Goal: Obtain resource: Obtain resource

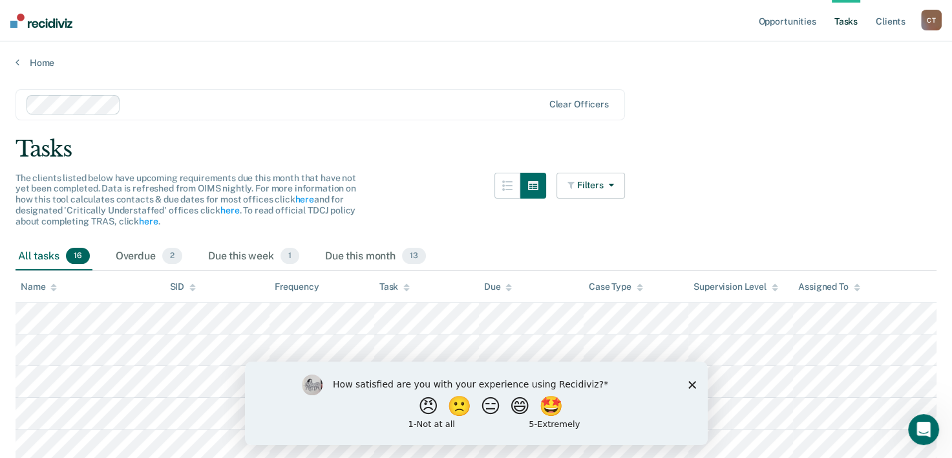
click at [690, 389] on div "How satisfied are you with your experience using Recidiviz? 😠 🙁 😑 😄 🤩 1 - Not a…" at bounding box center [475, 402] width 463 height 83
click at [692, 381] on icon "Close survey" at bounding box center [692, 384] width 8 height 8
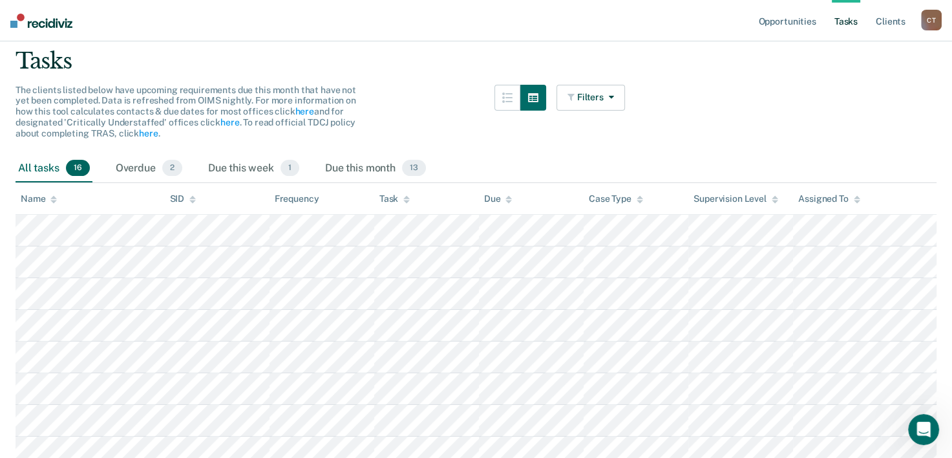
scroll to position [129, 0]
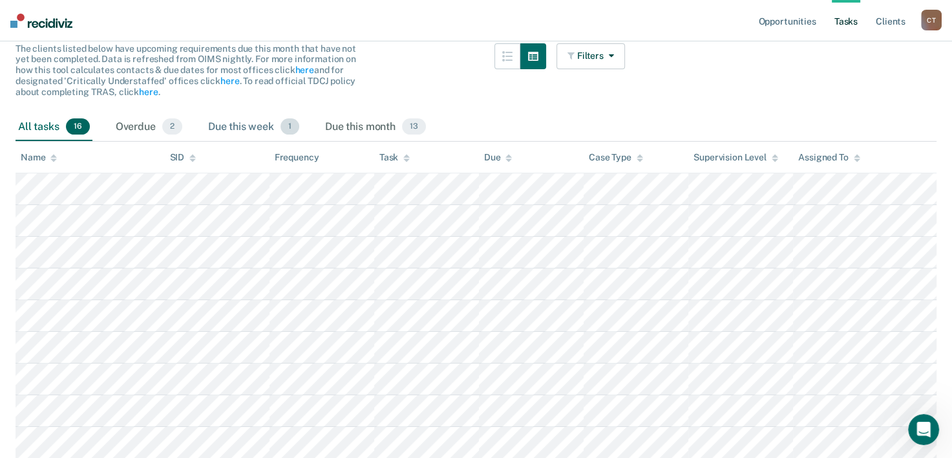
click at [226, 121] on div "Due this week 1" at bounding box center [254, 127] width 96 height 28
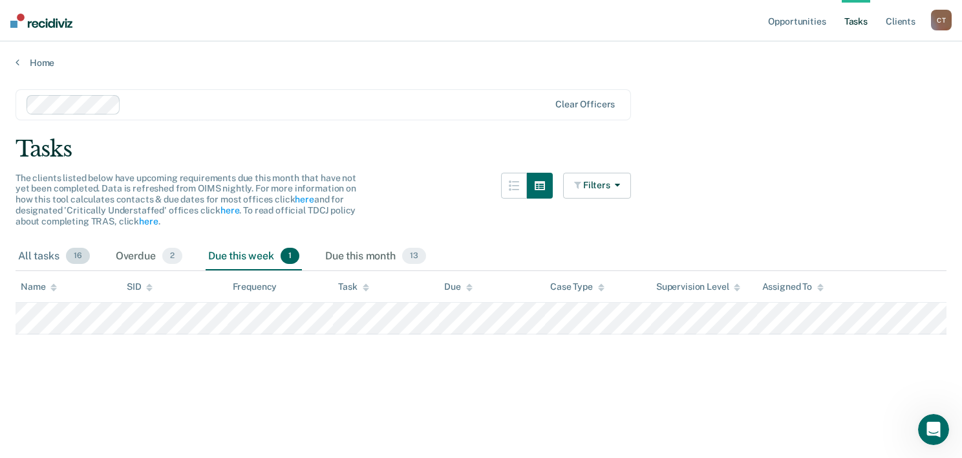
click at [50, 256] on div "All tasks 16" at bounding box center [54, 256] width 77 height 28
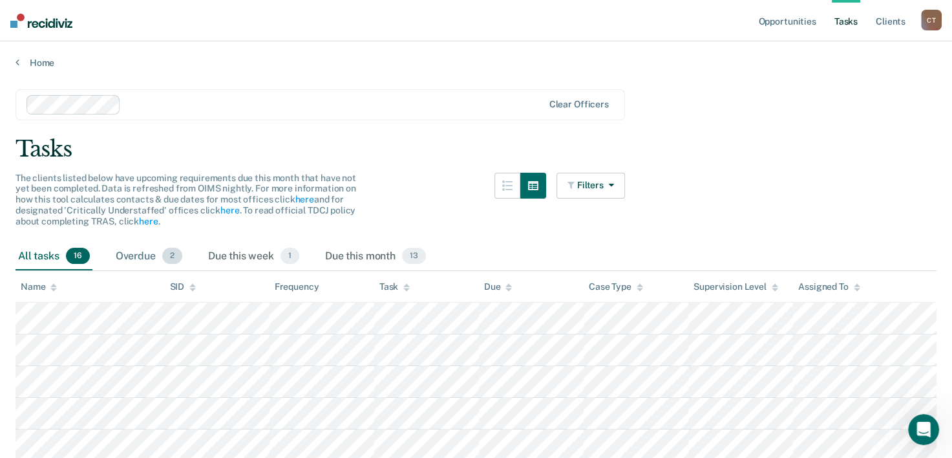
click at [146, 249] on div "Overdue 2" at bounding box center [149, 256] width 72 height 28
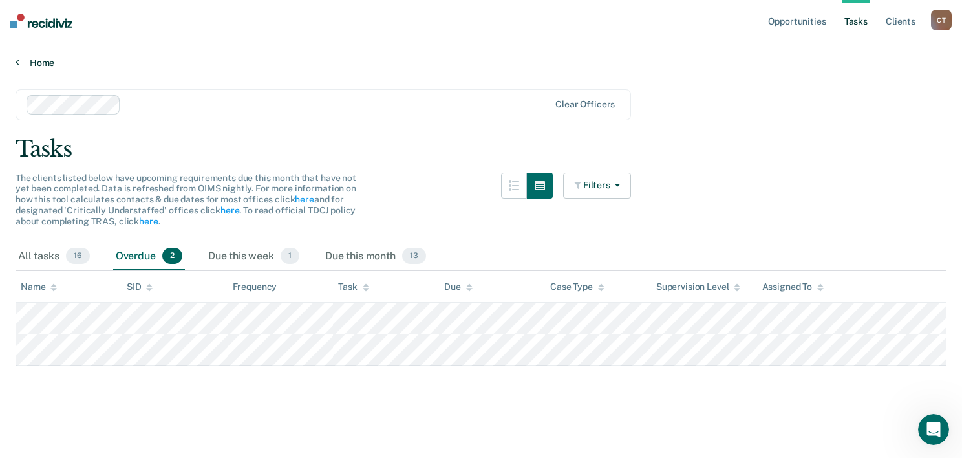
click at [39, 64] on link "Home" at bounding box center [481, 63] width 931 height 12
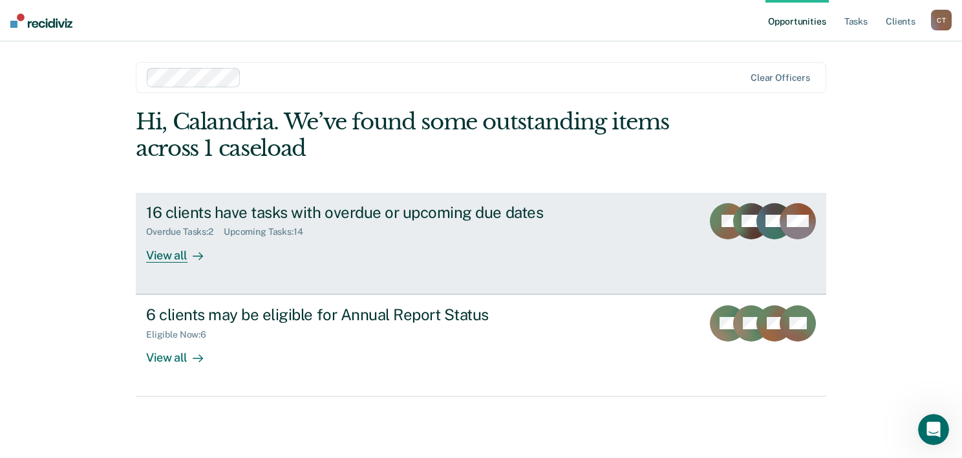
click at [156, 253] on div "View all" at bounding box center [182, 249] width 72 height 25
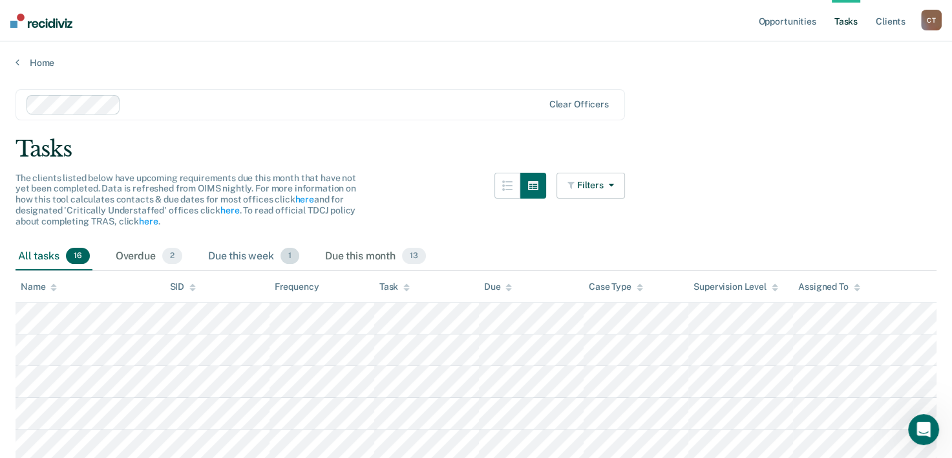
click at [237, 248] on div "Due this week 1" at bounding box center [254, 256] width 96 height 28
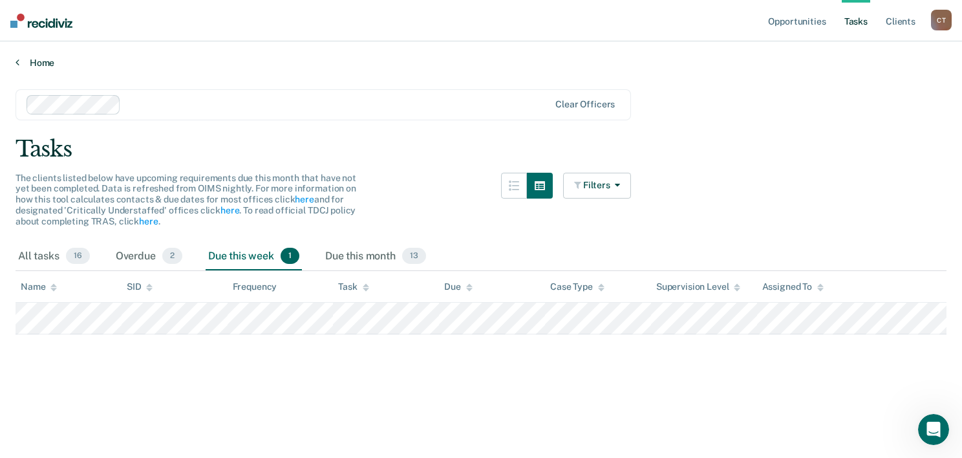
click at [30, 63] on link "Home" at bounding box center [481, 63] width 931 height 12
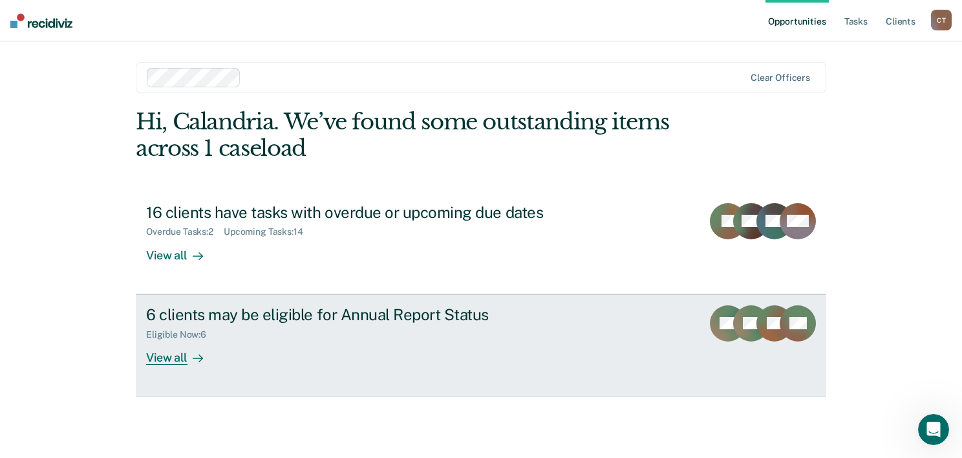
click at [152, 362] on div "View all" at bounding box center [182, 351] width 72 height 25
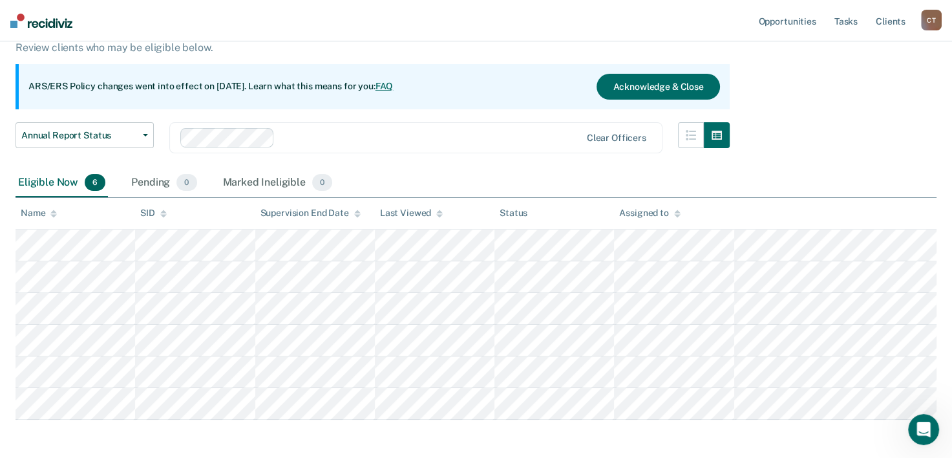
scroll to position [150, 0]
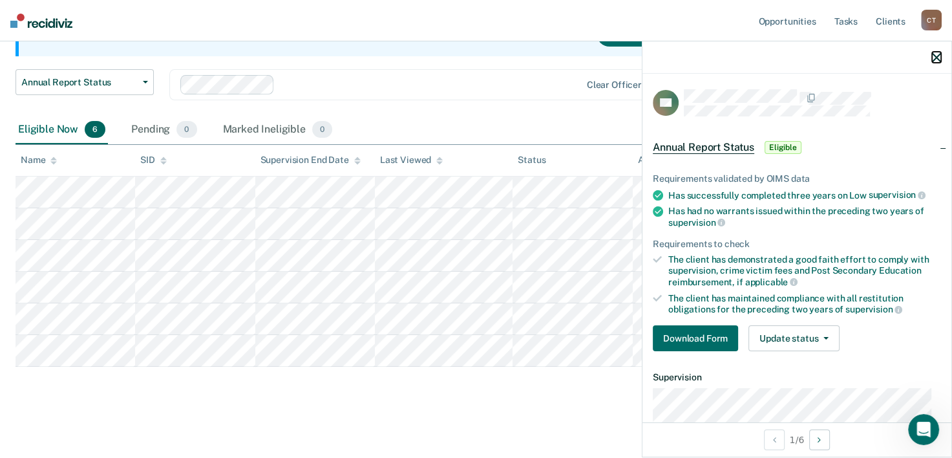
click at [939, 56] on icon "button" at bounding box center [936, 57] width 9 height 9
click at [722, 330] on button "Download Form" at bounding box center [695, 338] width 85 height 26
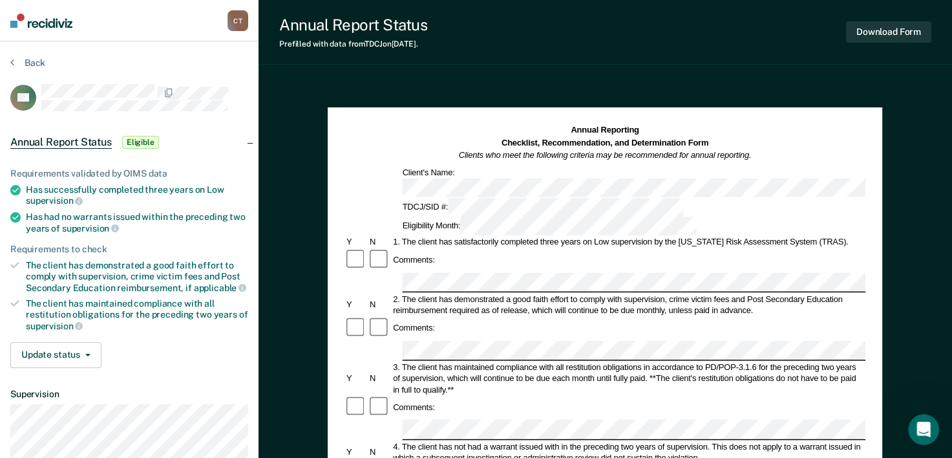
click at [114, 72] on div "Back" at bounding box center [129, 70] width 238 height 27
click at [16, 58] on button "Back" at bounding box center [27, 63] width 35 height 12
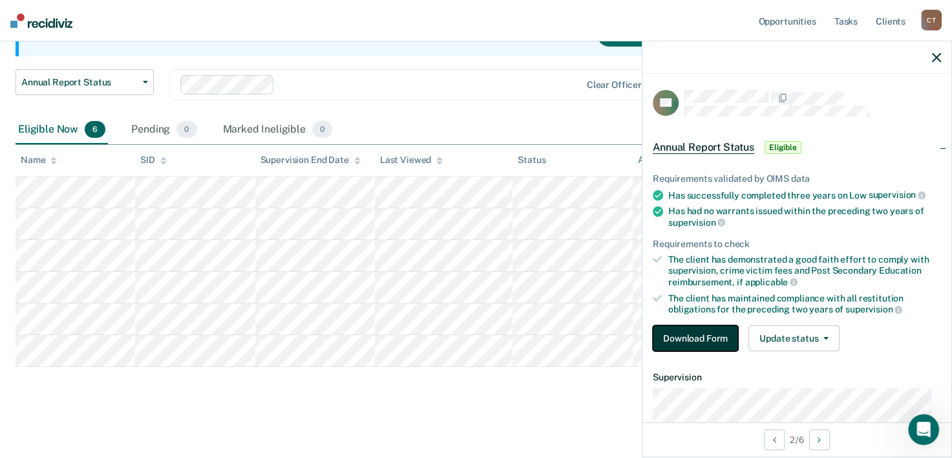
click at [696, 336] on button "Download Form" at bounding box center [695, 338] width 85 height 26
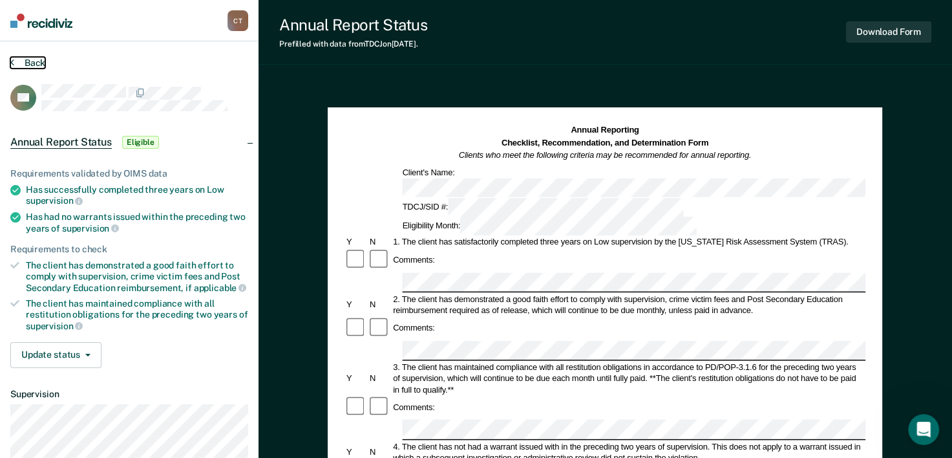
click at [38, 61] on button "Back" at bounding box center [27, 63] width 35 height 12
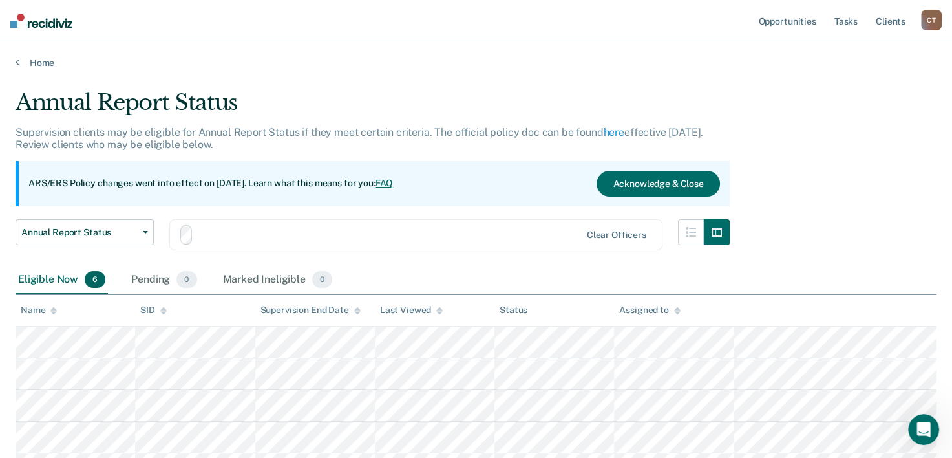
scroll to position [150, 0]
